Goal: Task Accomplishment & Management: Manage account settings

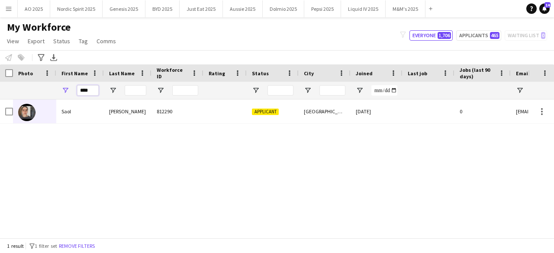
click at [89, 87] on input "****" at bounding box center [88, 90] width 22 height 10
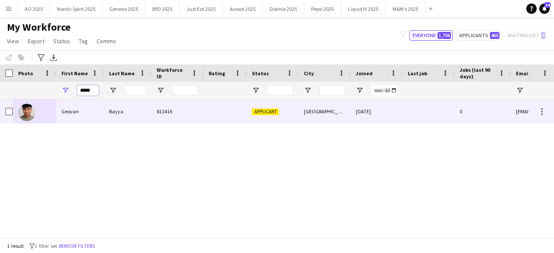
type input "*****"
click at [27, 111] on img at bounding box center [26, 112] width 17 height 17
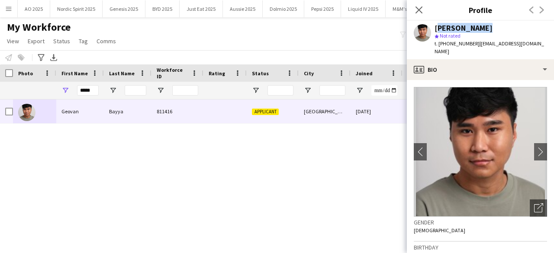
drag, startPoint x: 437, startPoint y: 31, endPoint x: 489, endPoint y: 28, distance: 52.4
click at [489, 28] on div "[PERSON_NAME]" at bounding box center [490, 28] width 112 height 8
copy div "[PERSON_NAME]"
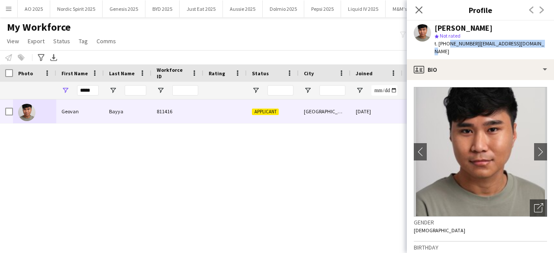
drag, startPoint x: 447, startPoint y: 45, endPoint x: 553, endPoint y: 48, distance: 106.5
click at [553, 48] on app-profile-header "[PERSON_NAME] star Not rated t. [PHONE_NUMBER] | [EMAIL_ADDRESS][DOMAIN_NAME]" at bounding box center [480, 40] width 147 height 39
copy div "7534453312 | [EMAIL_ADDRESS][DOMAIN_NAME]"
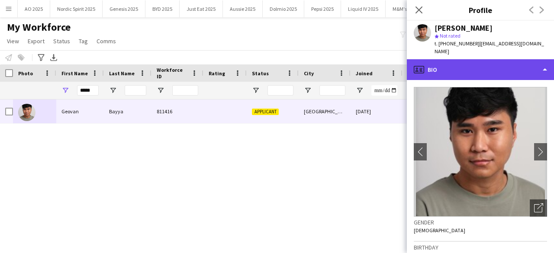
click at [444, 64] on div "profile Bio" at bounding box center [480, 69] width 147 height 21
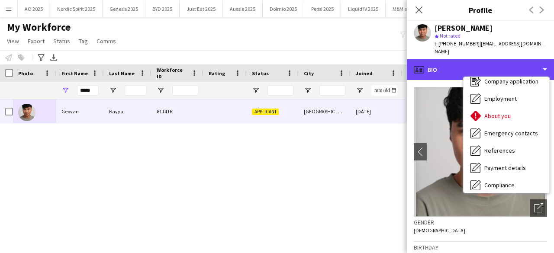
scroll to position [116, 0]
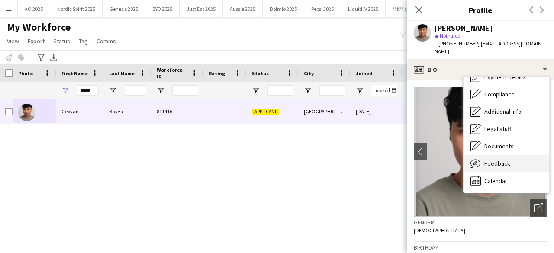
click at [502, 160] on span "Feedback" at bounding box center [497, 164] width 26 height 8
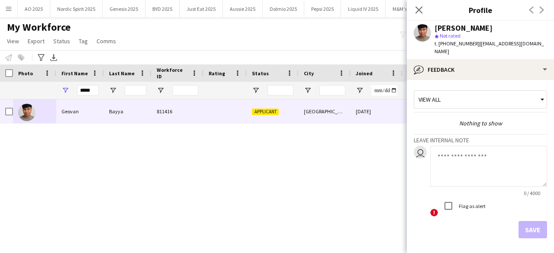
click at [492, 158] on textarea at bounding box center [488, 166] width 117 height 41
paste textarea "**********"
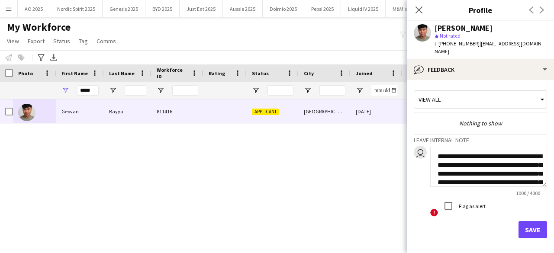
scroll to position [294, 0]
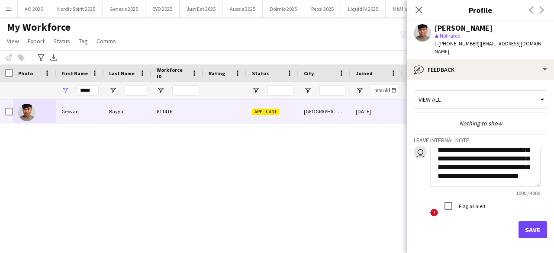
type textarea "**********"
click at [523, 221] on button "Save" at bounding box center [532, 229] width 29 height 17
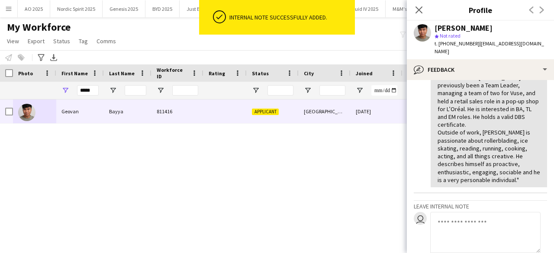
scroll to position [200, 0]
click at [423, 10] on icon "Close pop-in" at bounding box center [419, 10] width 8 height 8
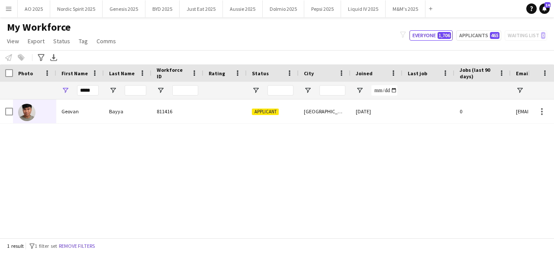
click at [305, 161] on div "[PERSON_NAME] 811416 Applicant [GEOGRAPHIC_DATA] [DATE] 0 [EMAIL_ADDRESS][DOMAI…" at bounding box center [264, 166] width 528 height 132
click at [87, 91] on input "*****" at bounding box center [88, 90] width 22 height 10
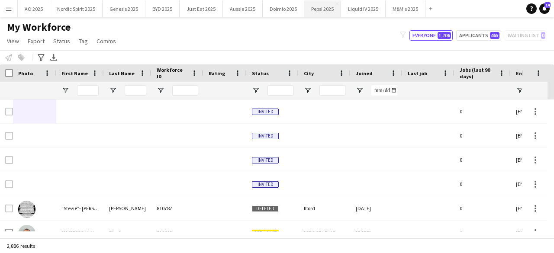
click at [320, 14] on button "Pepsi 2025 Close" at bounding box center [322, 8] width 37 height 17
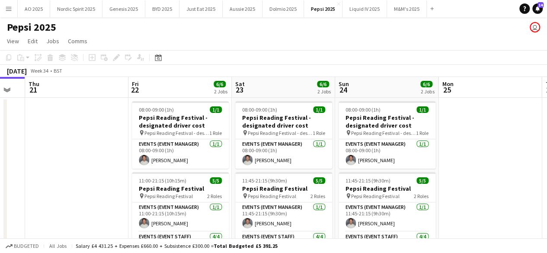
scroll to position [0, 395]
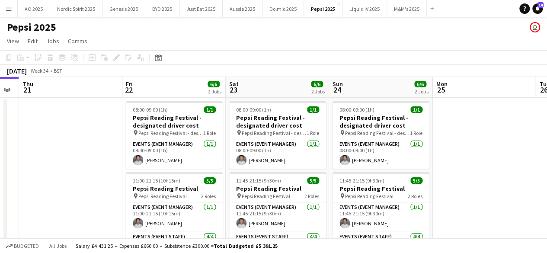
drag, startPoint x: 343, startPoint y: 125, endPoint x: 155, endPoint y: 159, distance: 190.8
click at [155, 159] on app-calendar-viewport "Sun 17 Mon 18 Tue 19 Wed 20 Thu 21 Fri 22 6/6 2 Jobs Sat 23 6/6 2 Jobs Sun 24 6…" at bounding box center [273, 197] width 547 height 241
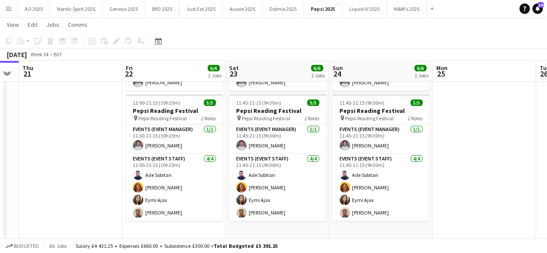
scroll to position [79, 0]
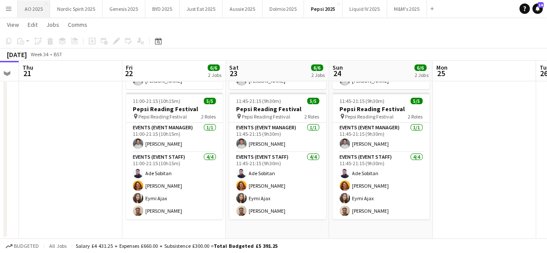
click at [29, 8] on button "AO 2025 Close" at bounding box center [34, 8] width 32 height 17
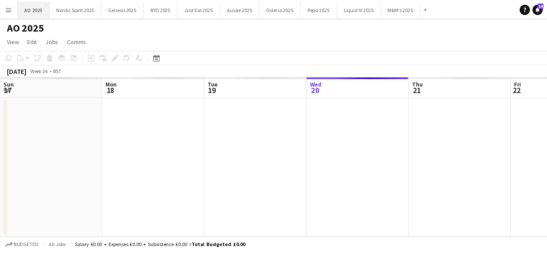
scroll to position [0, 207]
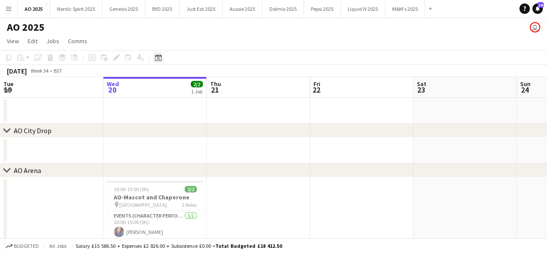
click at [160, 61] on div "Date picker" at bounding box center [158, 57] width 10 height 10
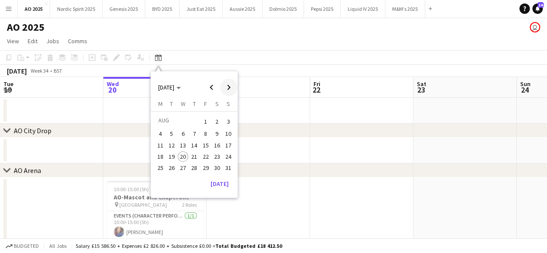
click at [228, 87] on span "Next month" at bounding box center [228, 87] width 17 height 17
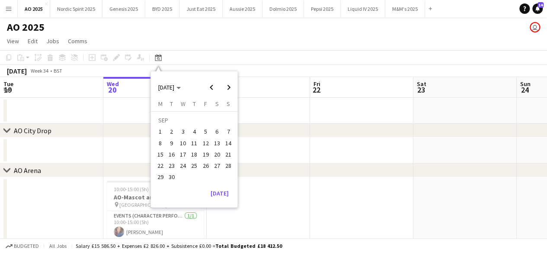
click at [206, 154] on span "19" at bounding box center [206, 154] width 10 height 10
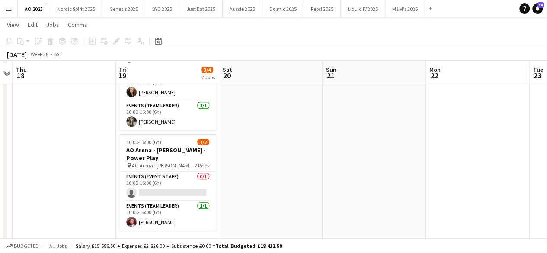
scroll to position [149, 0]
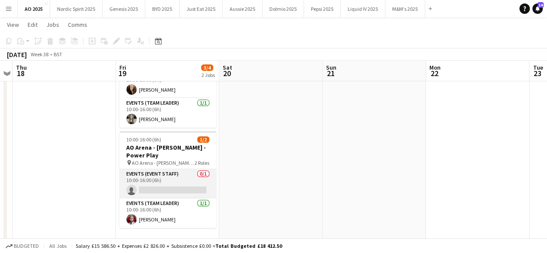
click at [184, 181] on app-card-role "Events (Event Staff) 0/1 10:00-16:00 (6h) single-neutral-actions" at bounding box center [167, 183] width 97 height 29
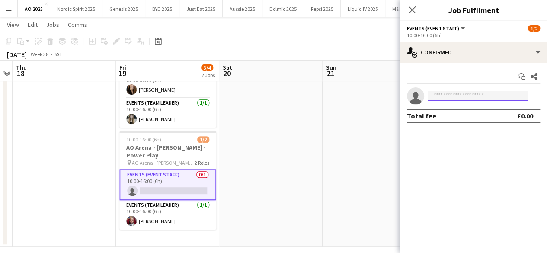
click at [436, 94] on input at bounding box center [478, 96] width 100 height 10
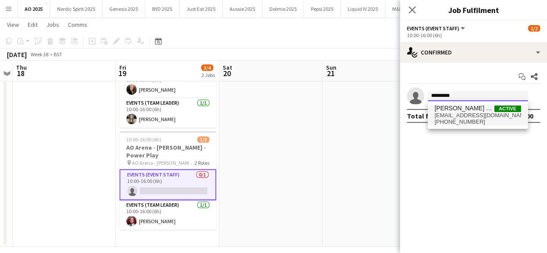
type input "*********"
click at [446, 116] on span "[EMAIL_ADDRESS][DOMAIN_NAME]" at bounding box center [478, 115] width 87 height 7
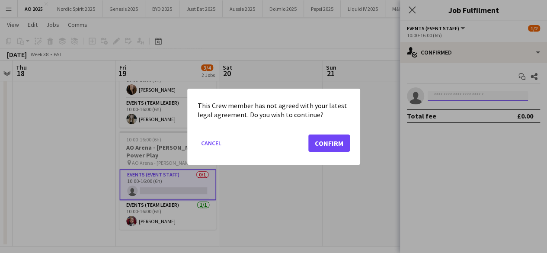
scroll to position [0, 0]
drag, startPoint x: 341, startPoint y: 148, endPoint x: 348, endPoint y: 145, distance: 7.7
click at [341, 148] on button "Confirm" at bounding box center [330, 142] width 42 height 17
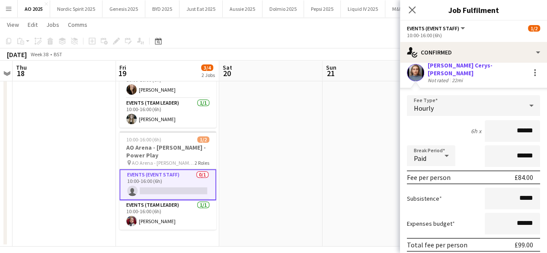
scroll to position [73, 0]
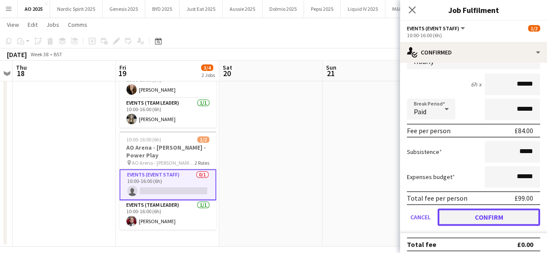
click at [503, 209] on button "Confirm" at bounding box center [489, 217] width 103 height 17
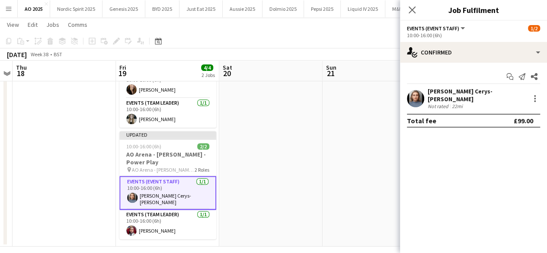
scroll to position [0, 0]
click at [356, 153] on app-date-cell at bounding box center [374, 136] width 103 height 219
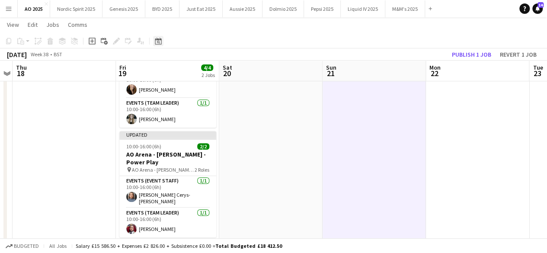
click at [159, 42] on icon "Date picker" at bounding box center [158, 41] width 7 height 7
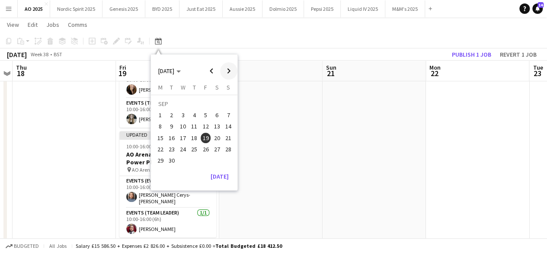
click at [228, 68] on span "Next month" at bounding box center [228, 70] width 17 height 17
click at [207, 135] on span "17" at bounding box center [206, 138] width 10 height 10
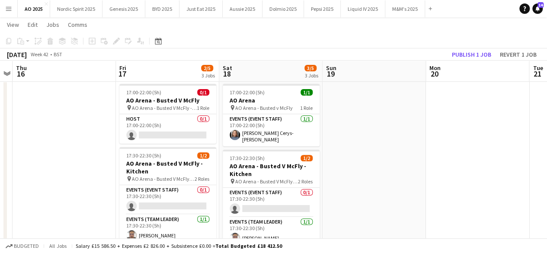
scroll to position [97, 0]
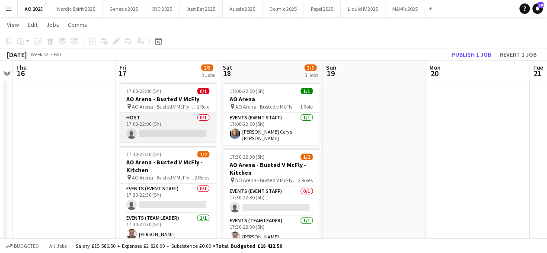
click at [174, 133] on app-card-role "Host 0/1 17:00-22:00 (5h) single-neutral-actions" at bounding box center [167, 127] width 97 height 29
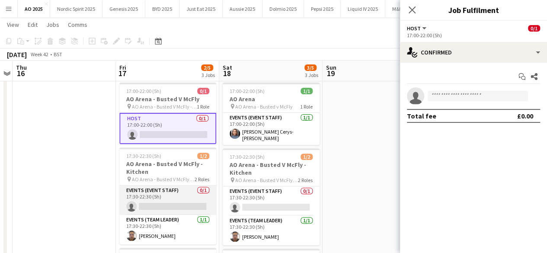
click at [170, 203] on app-card-role "Events (Event Staff) 0/1 17:30-22:30 (5h) single-neutral-actions" at bounding box center [167, 200] width 97 height 29
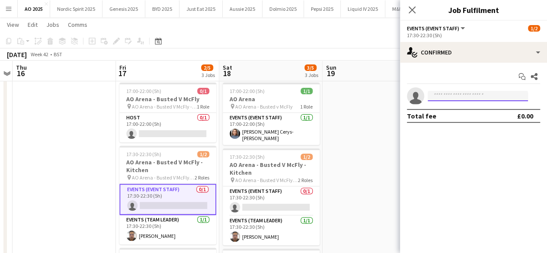
click at [437, 96] on input at bounding box center [478, 96] width 100 height 10
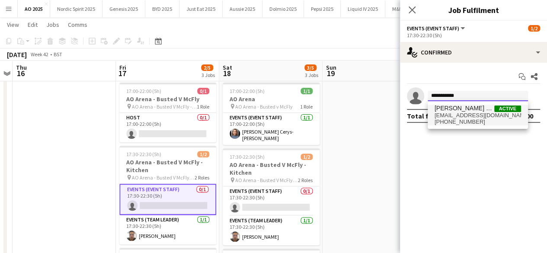
type input "**********"
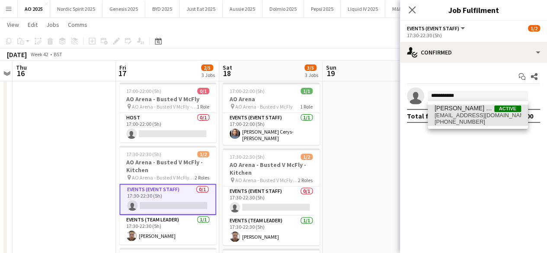
click at [440, 109] on span "[PERSON_NAME] Cerys- [PERSON_NAME]" at bounding box center [465, 108] width 60 height 7
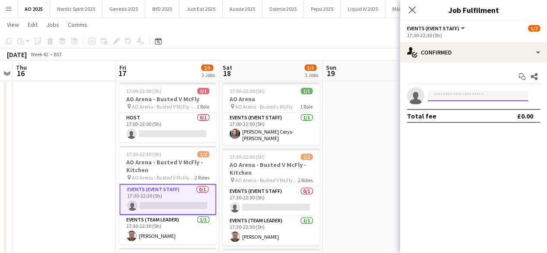
scroll to position [0, 0]
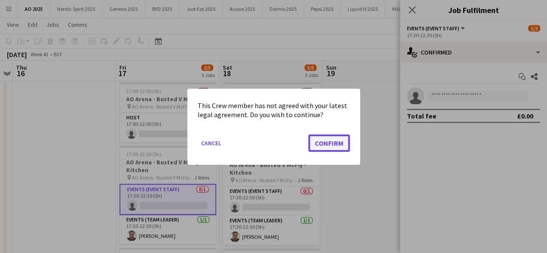
click at [327, 138] on button "Confirm" at bounding box center [330, 142] width 42 height 17
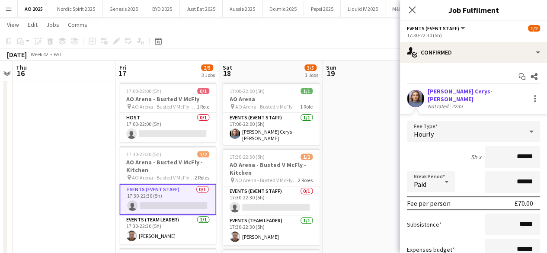
scroll to position [73, 0]
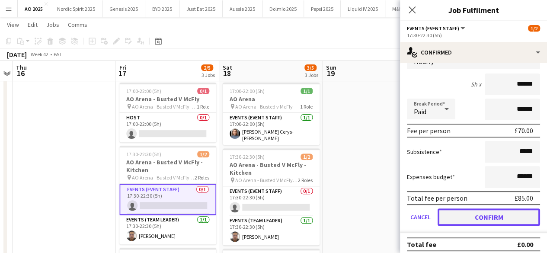
click at [506, 211] on button "Confirm" at bounding box center [489, 217] width 103 height 17
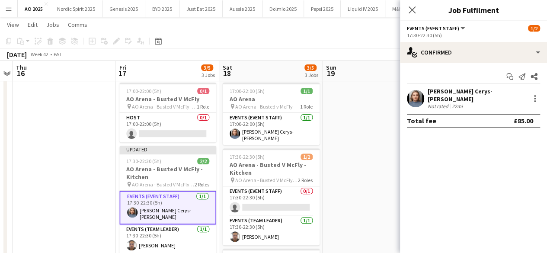
scroll to position [0, 0]
click at [369, 111] on app-date-cell at bounding box center [374, 224] width 103 height 291
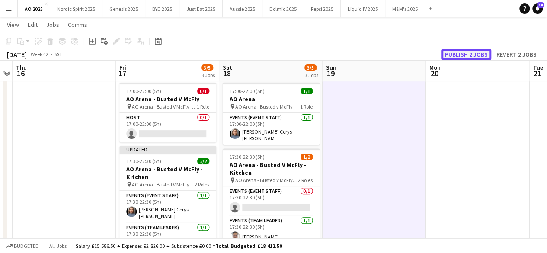
click at [455, 55] on button "Publish 2 jobs" at bounding box center [467, 54] width 50 height 11
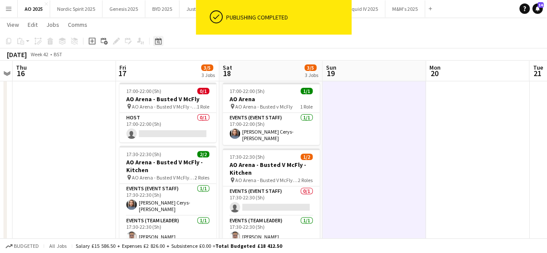
click at [158, 41] on icon at bounding box center [158, 42] width 3 height 3
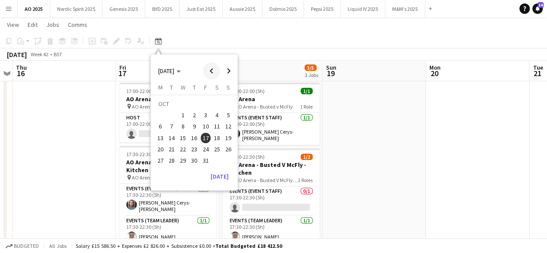
click at [211, 74] on span "Previous month" at bounding box center [211, 70] width 17 height 17
click at [212, 138] on button "20" at bounding box center [217, 137] width 11 height 11
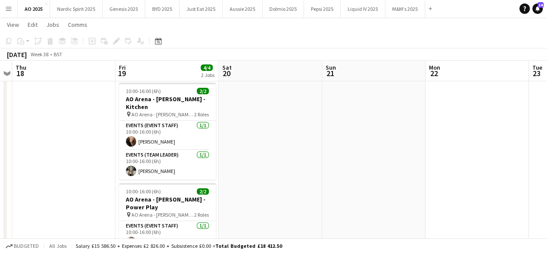
scroll to position [0, 190]
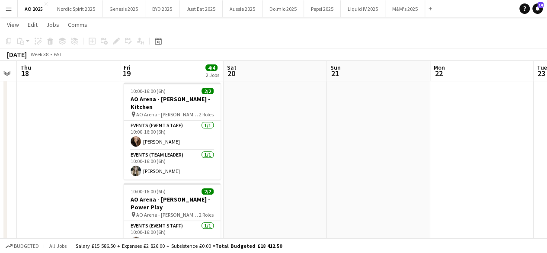
drag, startPoint x: 185, startPoint y: 122, endPoint x: 269, endPoint y: 138, distance: 85.5
click at [270, 136] on app-calendar-viewport "Tue 16 Wed 17 Thu 18 Fri 19 4/4 2 Jobs Sat 20 Sun 21 Mon 22 Tue 23 Wed 24 Thu 2…" at bounding box center [273, 153] width 547 height 434
